Goal: Information Seeking & Learning: Learn about a topic

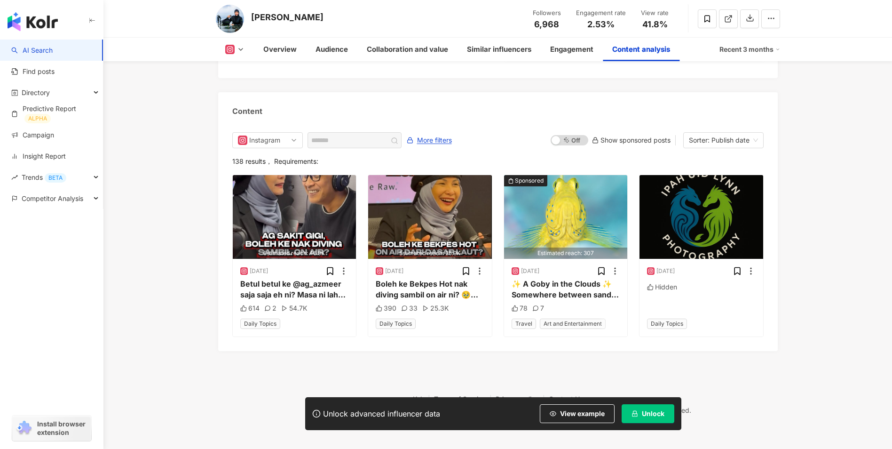
scroll to position [2899, 0]
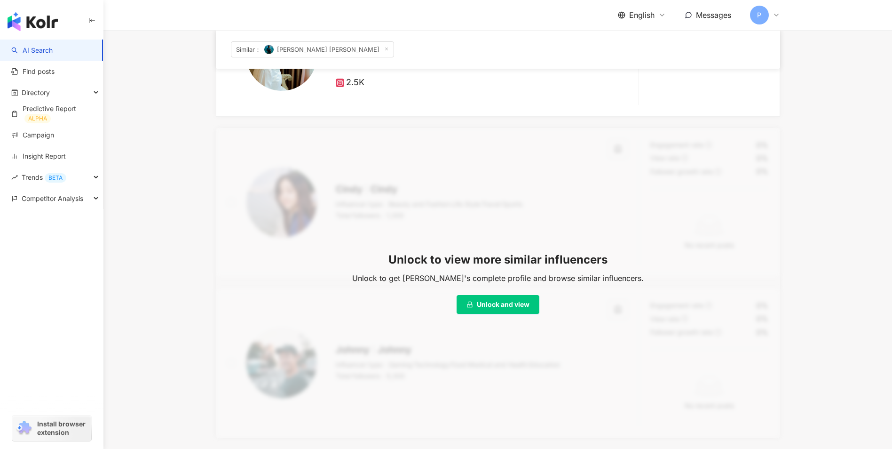
scroll to position [50, 0]
